Goal: Task Accomplishment & Management: Use online tool/utility

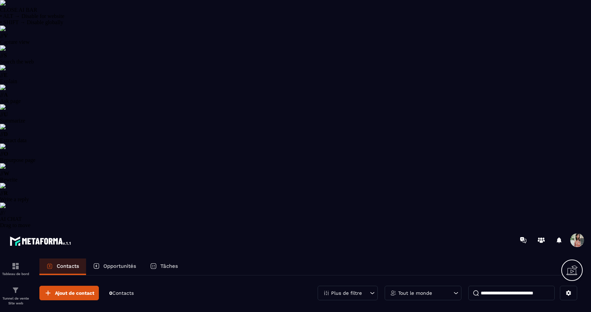
select select "******"
click at [17, 286] on img at bounding box center [15, 290] width 8 height 8
